Goal: Find specific page/section: Find specific page/section

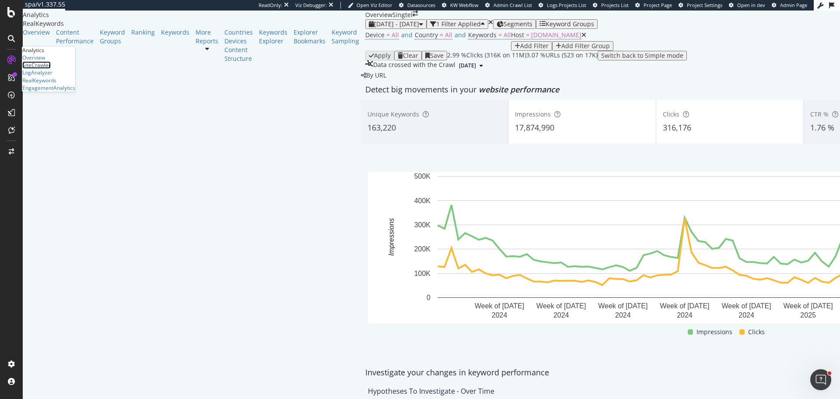
click at [51, 69] on div "SiteCrawler" at bounding box center [36, 64] width 28 height 7
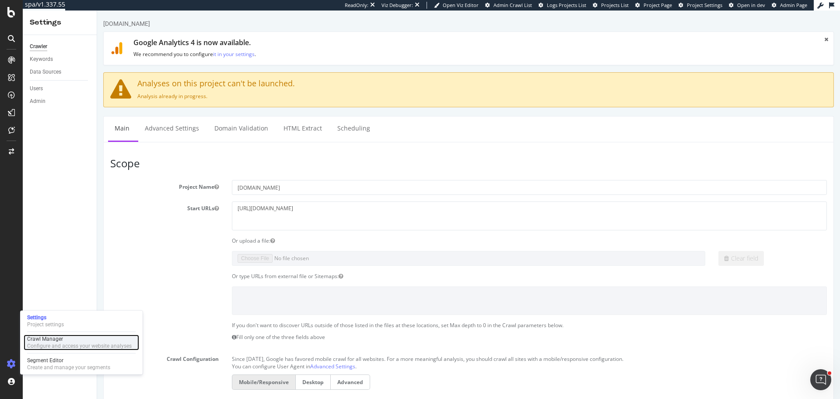
click at [37, 345] on div "Configure and access your website analyses" at bounding box center [79, 345] width 105 height 7
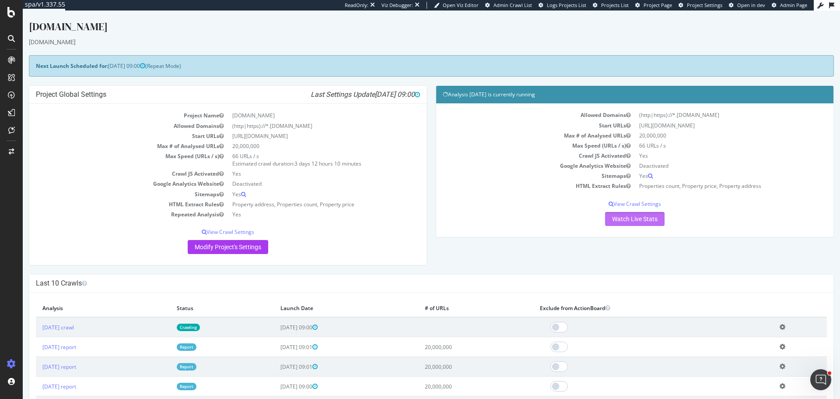
click at [605, 223] on link "Watch Live Stats" at bounding box center [635, 219] width 60 height 14
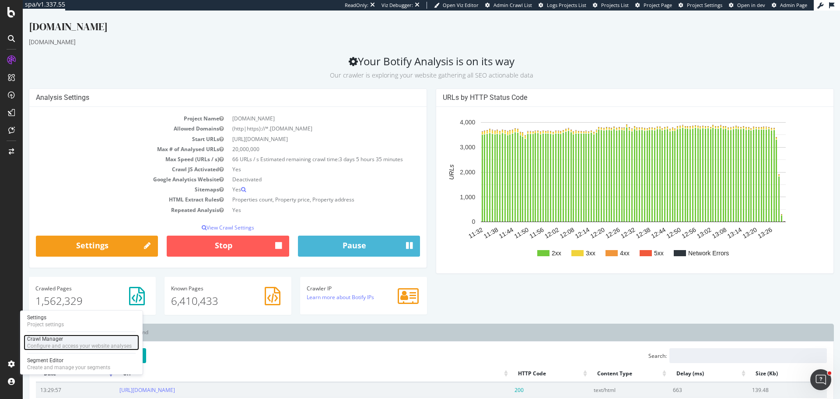
click at [54, 343] on div "Configure and access your website analyses" at bounding box center [79, 345] width 105 height 7
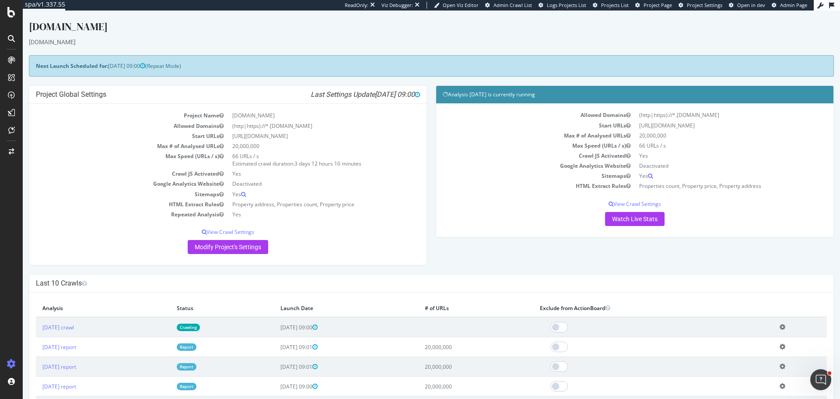
click at [109, 190] on td "Sitemaps" at bounding box center [132, 194] width 192 height 10
click at [644, 222] on link "Watch Live Stats" at bounding box center [635, 219] width 60 height 14
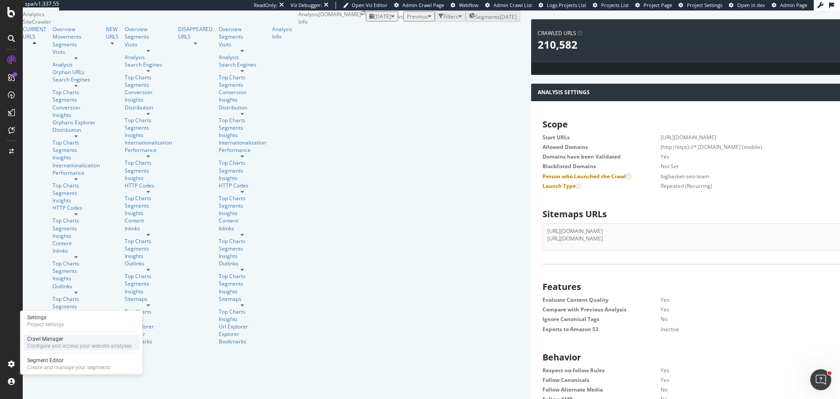
click at [66, 344] on div "Configure and access your website analyses" at bounding box center [79, 345] width 105 height 7
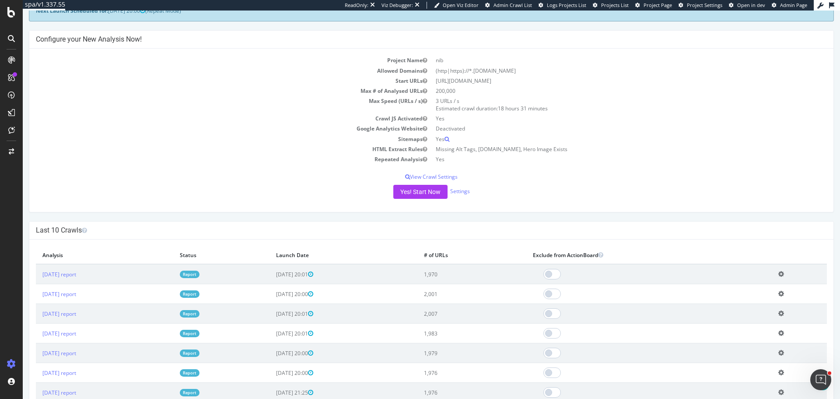
scroll to position [131, 0]
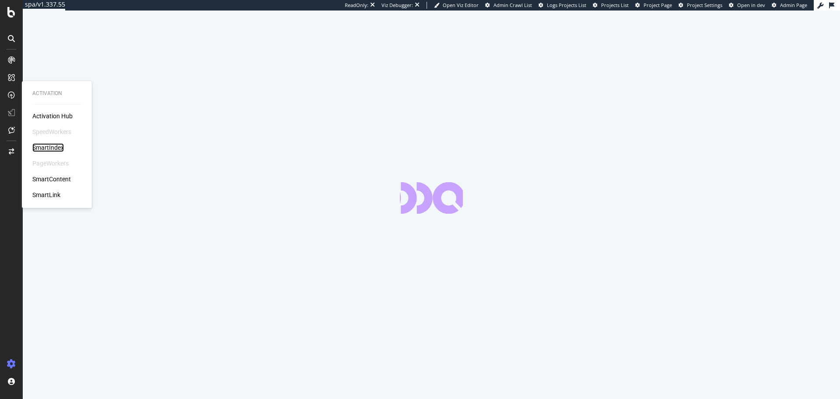
drag, startPoint x: 54, startPoint y: 146, endPoint x: 109, endPoint y: 149, distance: 54.8
click at [54, 146] on div "SmartIndex" at bounding box center [48, 147] width 32 height 9
